Goal: Information Seeking & Learning: Learn about a topic

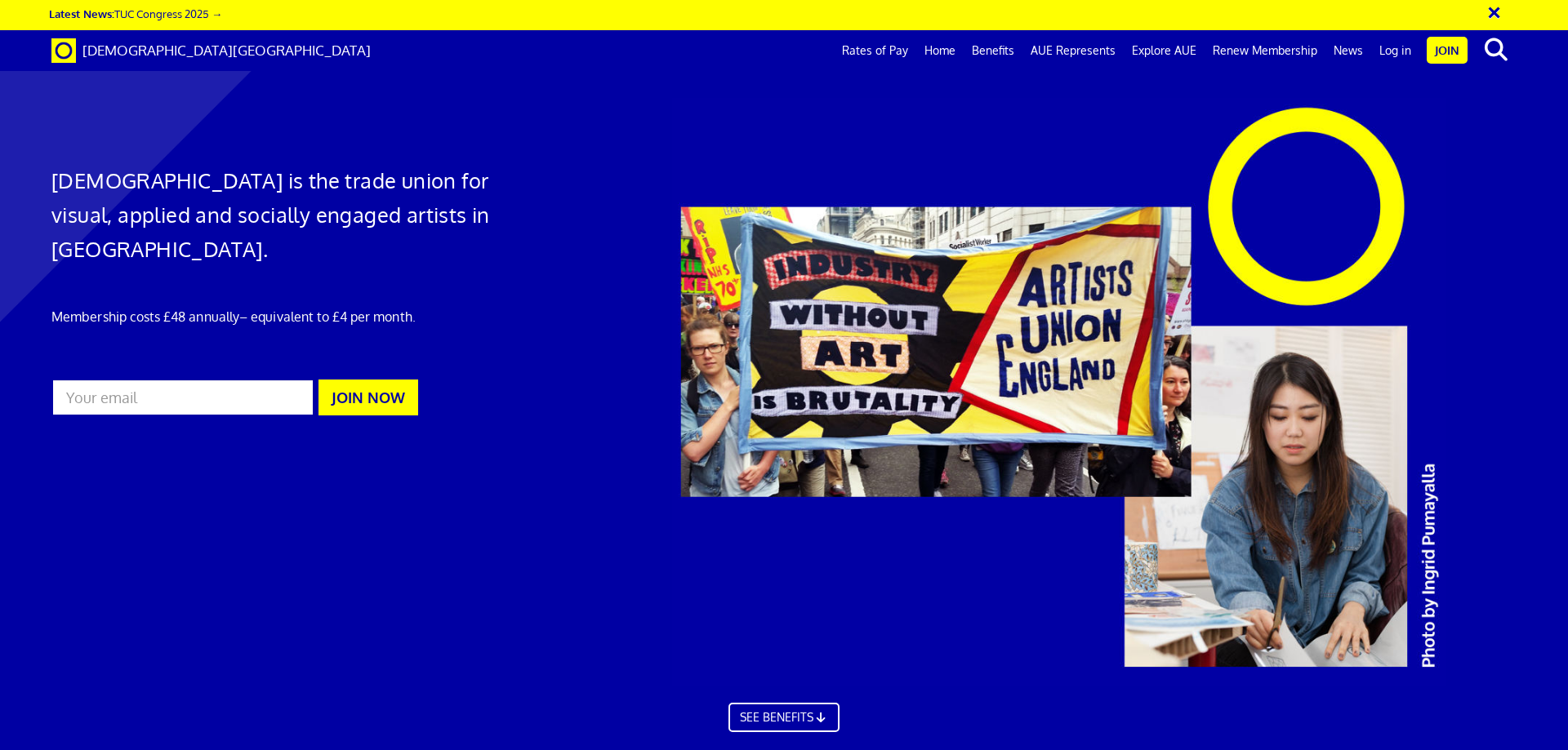
scroll to position [0, 26]
click at [899, 54] on link "Rates of Pay" at bounding box center [875, 50] width 83 height 41
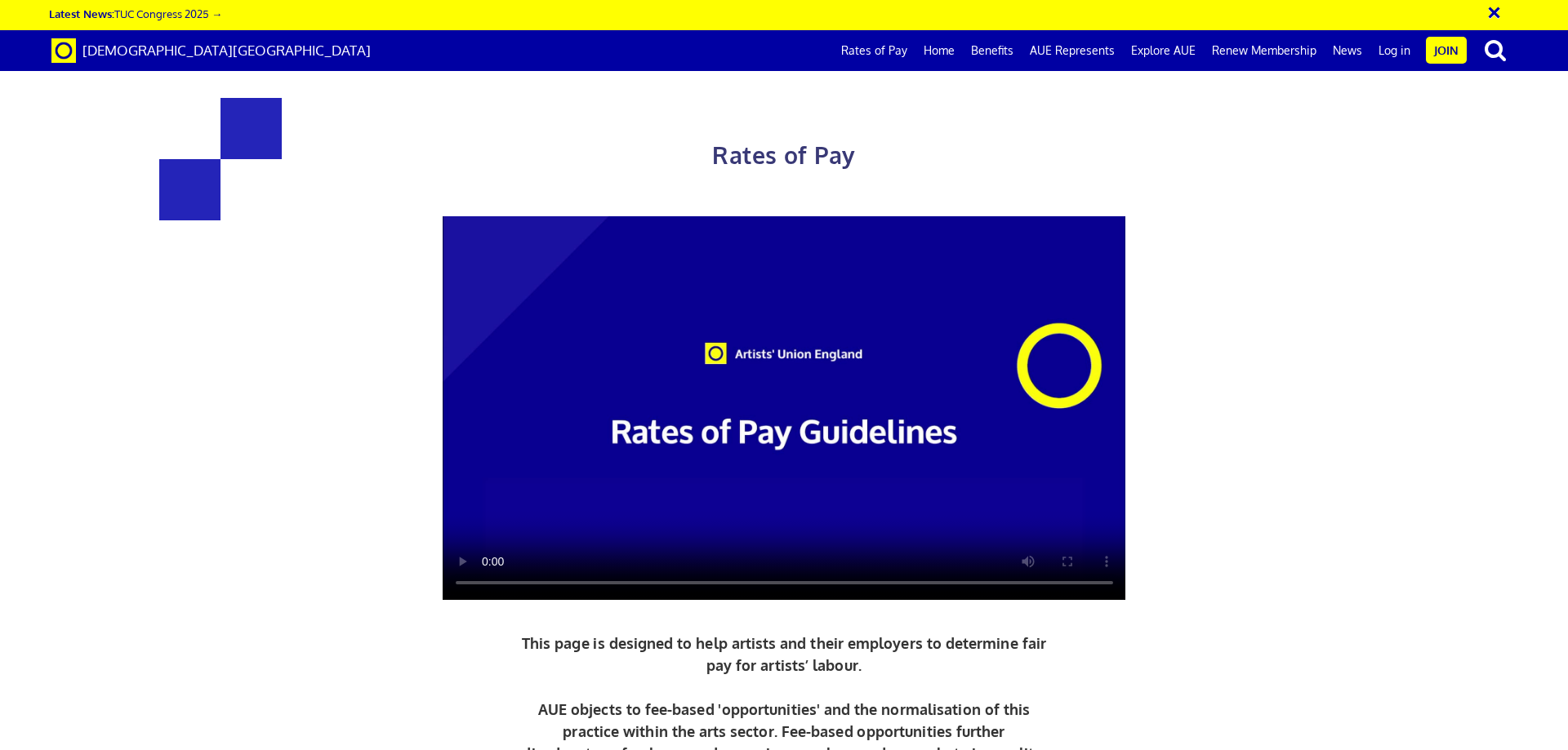
scroll to position [653, 0]
